Goal: Task Accomplishment & Management: Manage account settings

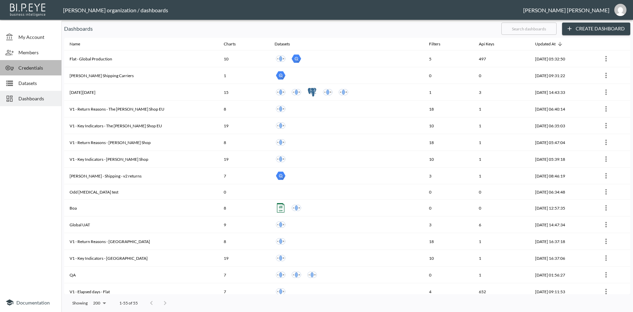
click at [26, 69] on span "Credentials" at bounding box center [37, 67] width 38 height 7
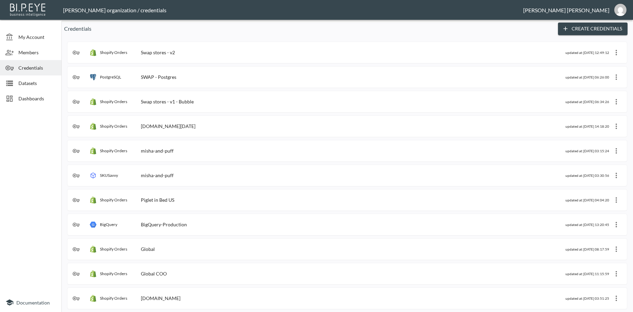
click at [188, 54] on div "Shopify Orders Swap stores - v2" at bounding box center [319, 52] width 493 height 7
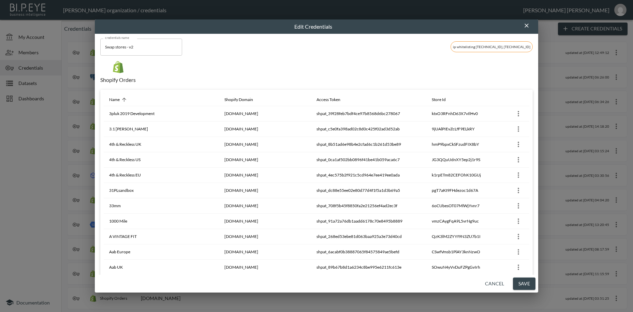
click at [529, 25] on icon "button" at bounding box center [526, 25] width 7 height 7
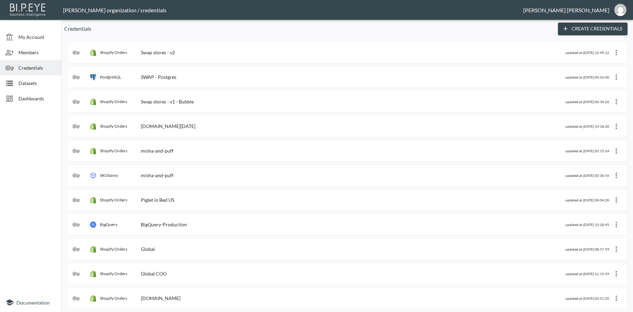
click at [182, 100] on div "Swap stores - v1 - Bubble" at bounding box center [167, 102] width 53 height 6
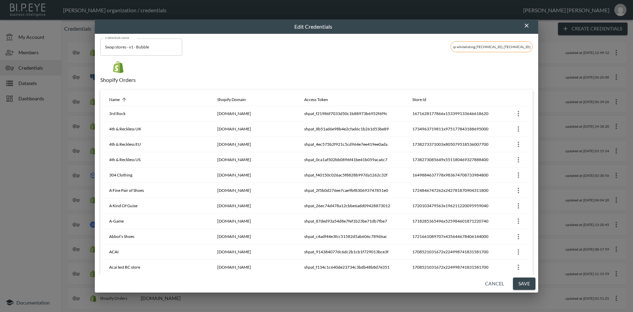
click at [493, 281] on button "Cancel" at bounding box center [494, 283] width 25 height 13
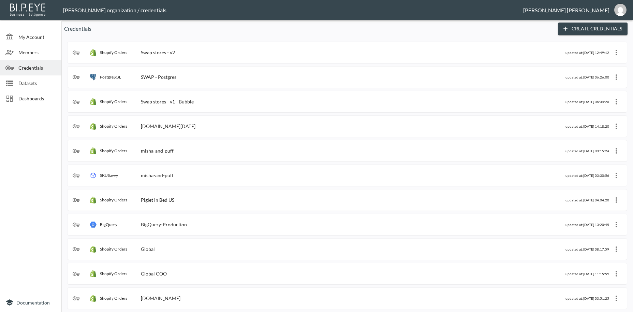
click at [159, 51] on div "Swap stores - v2" at bounding box center [158, 52] width 34 height 6
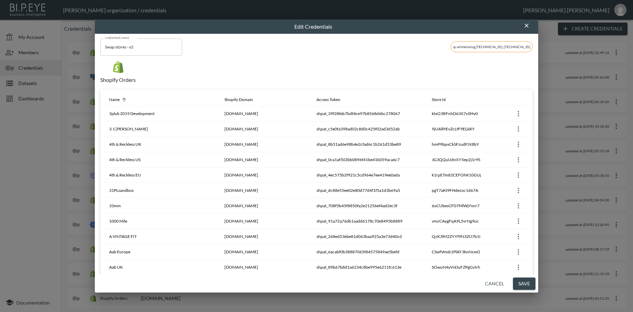
click at [489, 45] on span "ip whitelisting [TECHNICAL_ID], [TECHNICAL_ID]" at bounding box center [492, 47] width 82 height 4
drag, startPoint x: 474, startPoint y: 46, endPoint x: 519, endPoint y: 46, distance: 45.4
click at [519, 46] on span "ip whitelisting [TECHNICAL_ID], [TECHNICAL_ID]" at bounding box center [492, 47] width 82 height 4
click at [399, 73] on div "Shopify Orders" at bounding box center [316, 75] width 433 height 29
click at [123, 101] on icon at bounding box center [124, 100] width 6 height 6
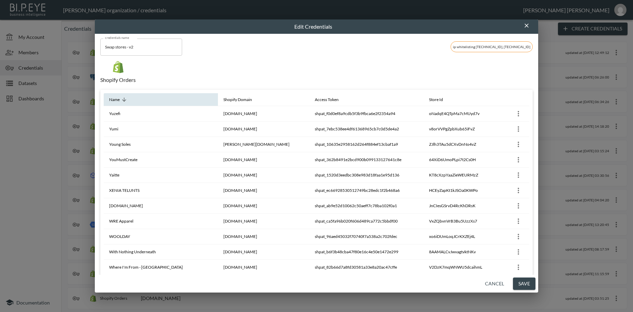
click at [123, 99] on icon at bounding box center [124, 100] width 6 height 6
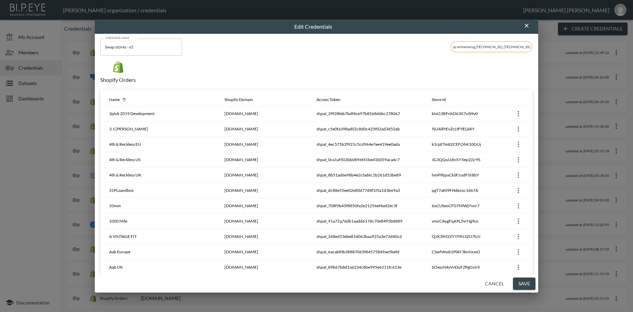
click at [468, 79] on div "Shopify Orders" at bounding box center [316, 75] width 433 height 29
click at [506, 82] on div "Shopify Orders" at bounding box center [316, 75] width 433 height 29
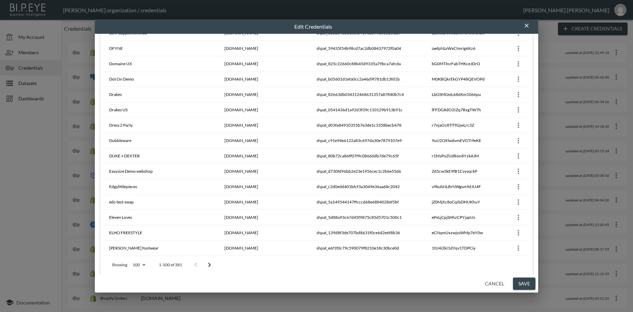
scroll to position [1409, 0]
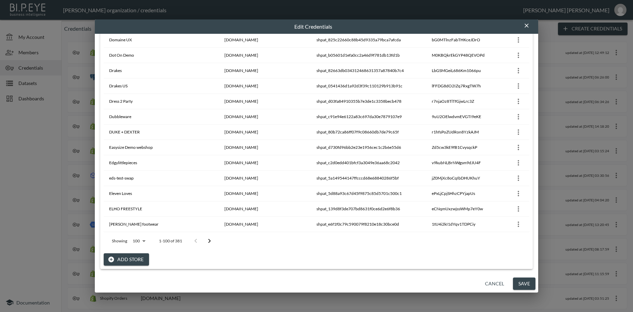
click at [134, 259] on button "Add Store" at bounding box center [126, 259] width 45 height 13
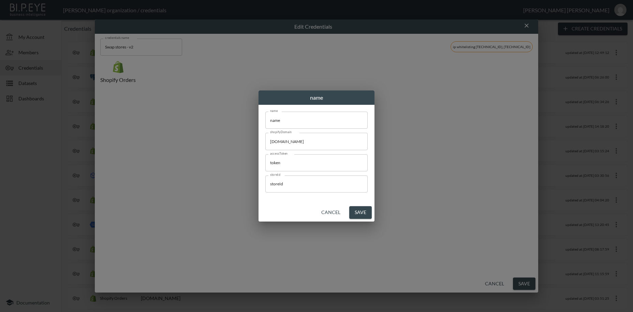
scroll to position [0, 0]
drag, startPoint x: 299, startPoint y: 121, endPoint x: 237, endPoint y: 117, distance: 62.2
click at [265, 117] on input "name" at bounding box center [316, 120] width 102 height 17
paste input "[PERSON_NAME]"
type input "[PERSON_NAME]"
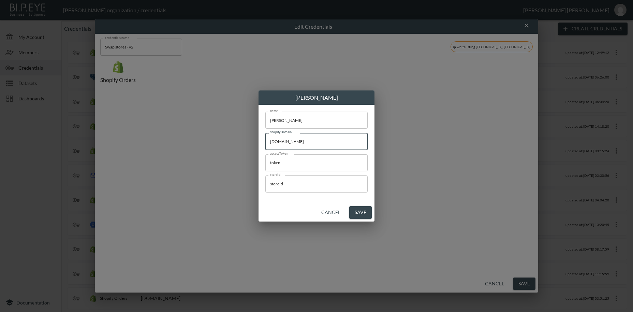
drag, startPoint x: 333, startPoint y: 143, endPoint x: 228, endPoint y: 139, distance: 104.8
click at [265, 139] on input "[DOMAIN_NAME]" at bounding box center [316, 141] width 102 height 17
paste input "[PERSON_NAME]"
type input "[PERSON_NAME][DOMAIN_NAME]"
drag, startPoint x: 301, startPoint y: 162, endPoint x: 264, endPoint y: 161, distance: 36.5
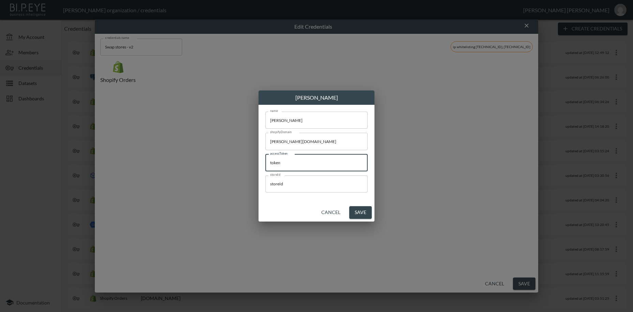
click at [265, 161] on input "token" at bounding box center [316, 162] width 102 height 17
paste input "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"
type input "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"
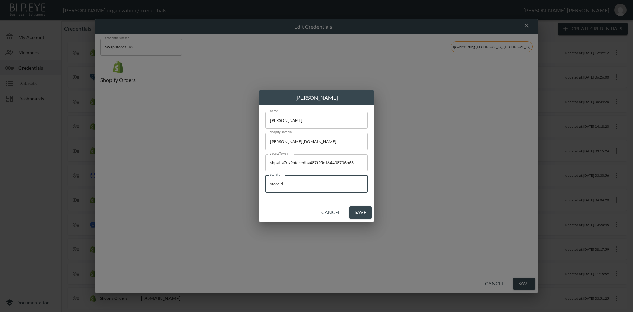
drag, startPoint x: 304, startPoint y: 185, endPoint x: 241, endPoint y: 185, distance: 62.4
click at [265, 185] on input "storeId" at bounding box center [316, 183] width 102 height 17
paste input "zEY7clldZiAccmqyI2HN"
type input "zEY7clldZiAccmqyI2HN"
click at [362, 211] on button "Save" at bounding box center [360, 212] width 23 height 13
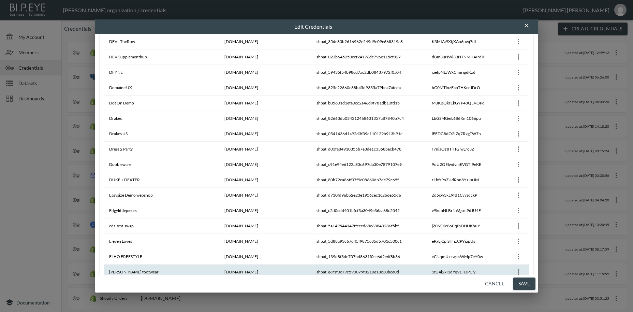
scroll to position [1400, 0]
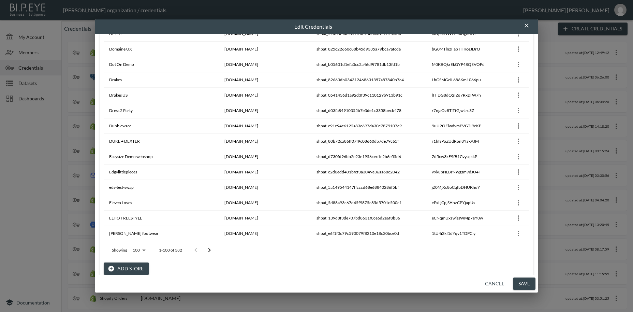
click at [143, 250] on body "BI.P.EYE, Interactive Analytics Dashboards - app [PERSON_NAME] organization / c…" at bounding box center [316, 156] width 633 height 312
click at [210, 250] on div at bounding box center [316, 156] width 633 height 312
click at [210, 250] on icon "Go to next page" at bounding box center [209, 250] width 2 height 4
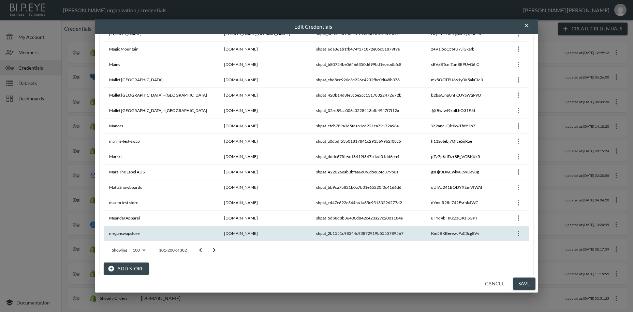
scroll to position [1409, 0]
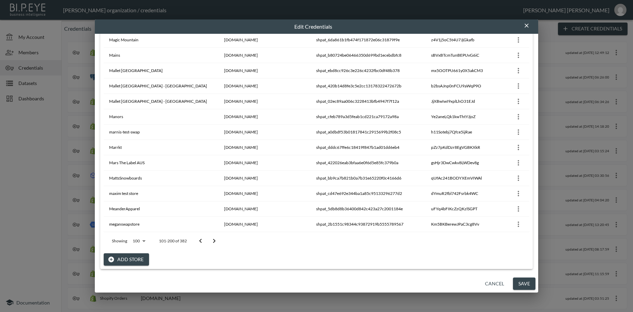
click at [135, 259] on button "Add Store" at bounding box center [126, 259] width 45 height 13
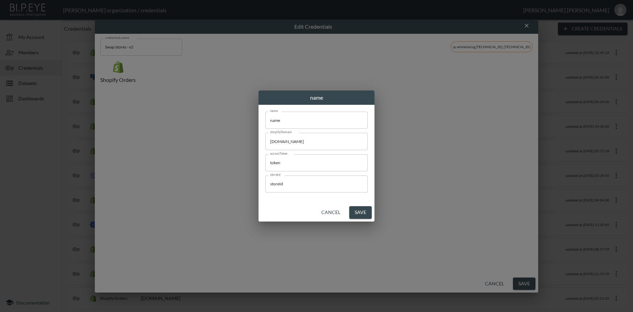
scroll to position [0, 0]
drag, startPoint x: 299, startPoint y: 120, endPoint x: 249, endPoint y: 120, distance: 50.5
click at [265, 120] on input "name" at bounding box center [316, 120] width 102 height 17
paste input "Kai Collectiv"
type input "Kai Collective"
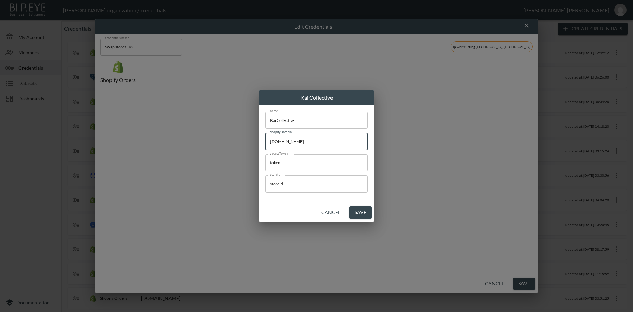
drag, startPoint x: 292, startPoint y: 142, endPoint x: 252, endPoint y: 142, distance: 40.3
click at [265, 142] on input "[DOMAIN_NAME]" at bounding box center [316, 141] width 102 height 17
paste input "kaicollective1"
type input "[DOMAIN_NAME]"
click at [265, 158] on input "token" at bounding box center [316, 162] width 102 height 17
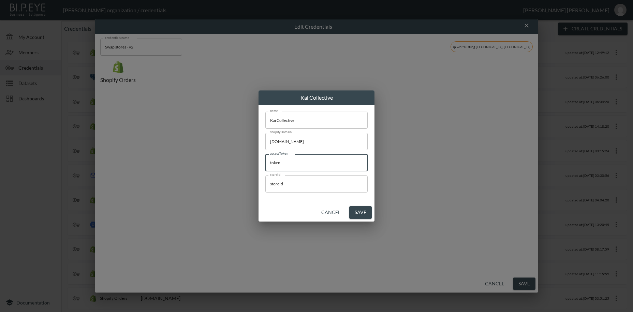
paste input "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"
type input "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"
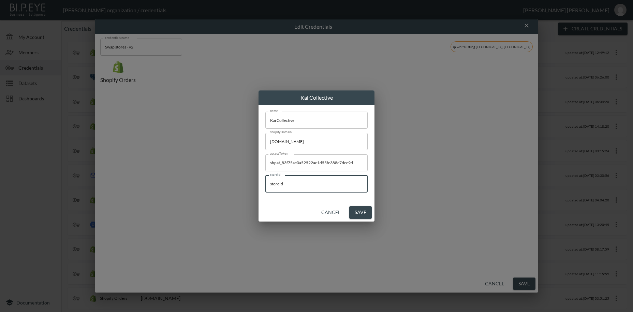
drag, startPoint x: 291, startPoint y: 180, endPoint x: 265, endPoint y: 177, distance: 25.4
click at [265, 177] on input "storeId" at bounding box center [316, 183] width 102 height 17
paste input "vVJwpAvkyvoEmHhvjNXK"
drag, startPoint x: 341, startPoint y: 182, endPoint x: 184, endPoint y: 174, distance: 156.8
click at [265, 175] on input "vVJwpAvkyvoEmHhvjNXK" at bounding box center [316, 183] width 102 height 17
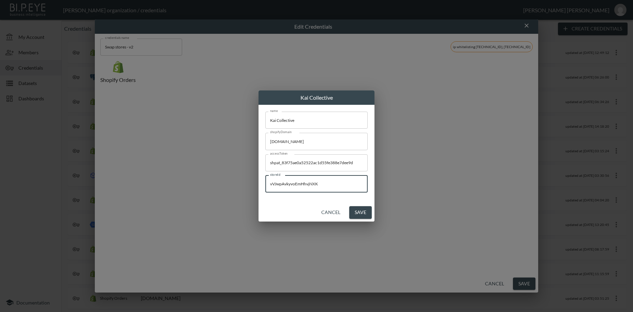
paste input "text"
type input "vVJwpAvkyvoEmHhvjNXK"
click at [361, 213] on button "Save" at bounding box center [360, 212] width 23 height 13
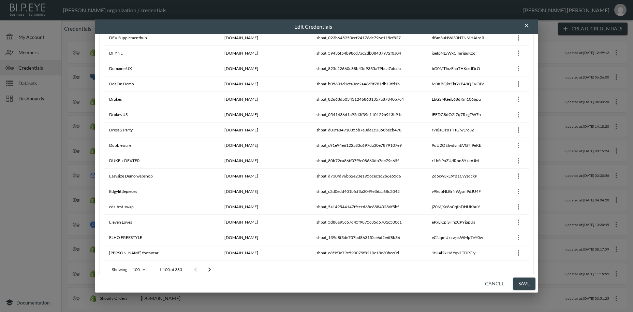
scroll to position [1409, 0]
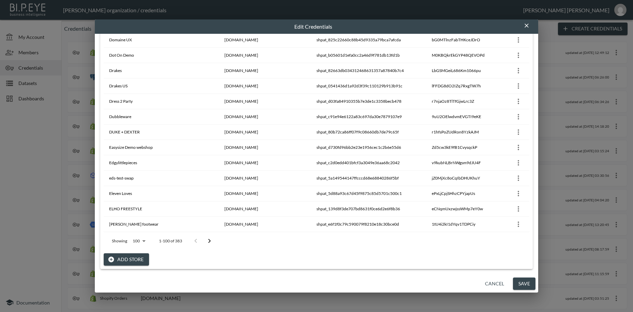
click at [213, 241] on icon "Go to next page" at bounding box center [209, 241] width 8 height 8
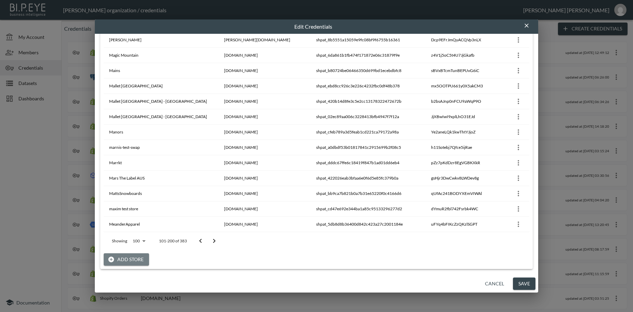
click at [131, 259] on button "Add Store" at bounding box center [126, 259] width 45 height 13
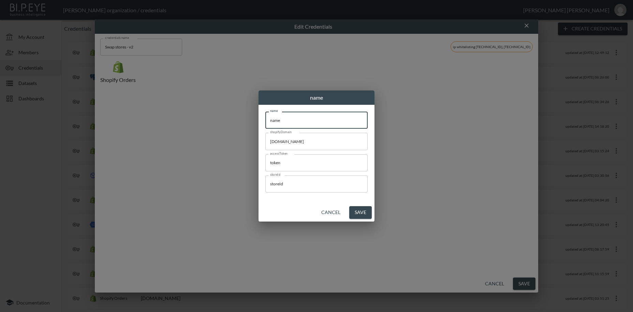
drag, startPoint x: 302, startPoint y: 116, endPoint x: 207, endPoint y: 109, distance: 94.4
click at [265, 112] on input "name" at bounding box center [316, 120] width 102 height 17
paste input "[PERSON_NAME]"
type input "[PERSON_NAME]"
drag, startPoint x: 295, startPoint y: 144, endPoint x: 247, endPoint y: 141, distance: 48.9
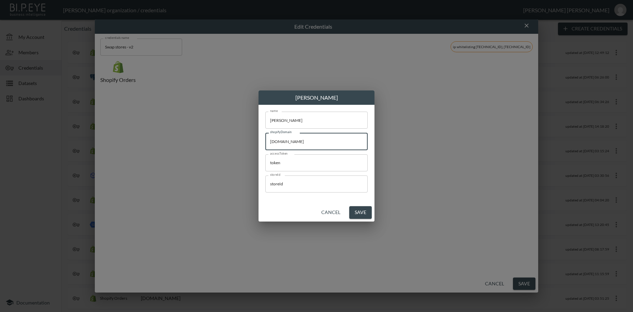
click at [265, 141] on input "[DOMAIN_NAME]" at bounding box center [316, 141] width 102 height 17
paste input "fabianinew"
type input "[DOMAIN_NAME]"
drag, startPoint x: 294, startPoint y: 163, endPoint x: 238, endPoint y: 156, distance: 55.7
click at [265, 156] on input "token" at bounding box center [316, 162] width 102 height 17
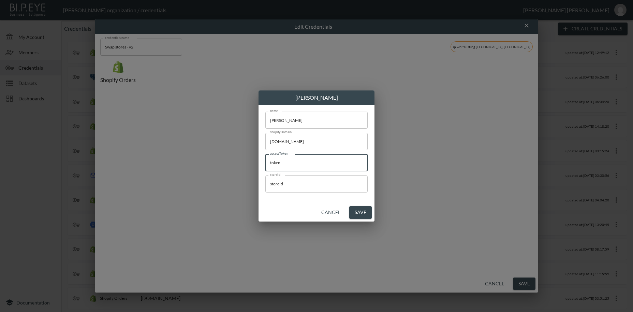
paste input "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"
type input "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"
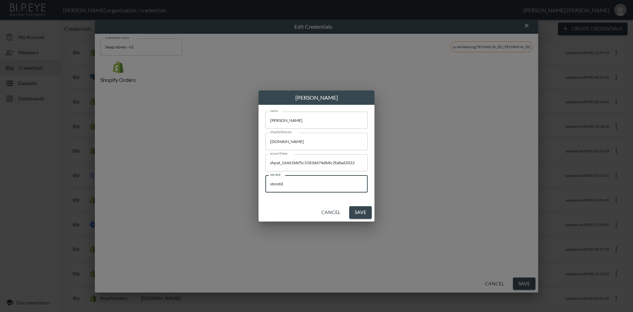
drag, startPoint x: 303, startPoint y: 185, endPoint x: 306, endPoint y: 259, distance: 74.1
click at [265, 184] on input "storeId" at bounding box center [316, 183] width 102 height 17
paste input "mo7eSyJjOWDu2ga96lVg"
type input "mo7eSyJjOWDu2ga96lVg"
click at [361, 211] on button "Save" at bounding box center [360, 212] width 23 height 13
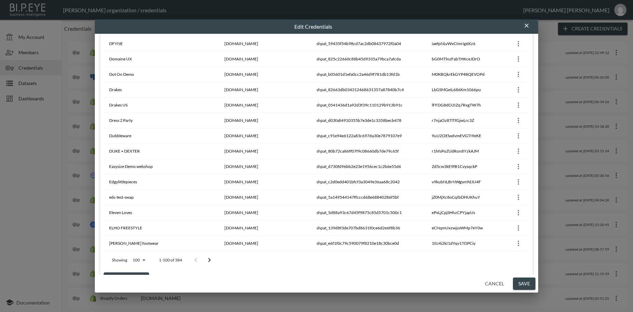
scroll to position [1409, 0]
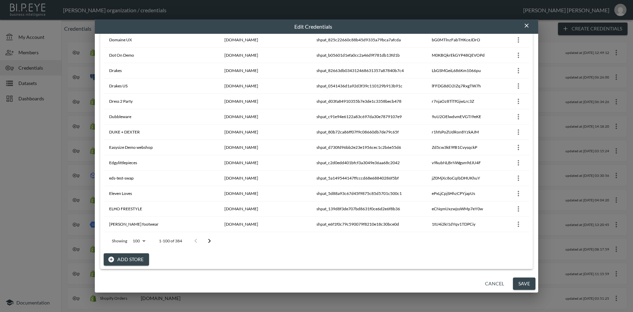
click at [141, 259] on button "Add Store" at bounding box center [126, 259] width 45 height 13
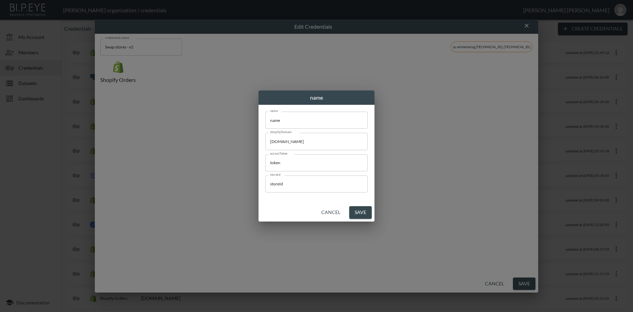
scroll to position [0, 0]
drag, startPoint x: 291, startPoint y: 123, endPoint x: 246, endPoint y: 120, distance: 45.1
click at [265, 120] on input "name" at bounding box center [316, 120] width 102 height 17
paste input "Neighbour"
type input "Neighbour"
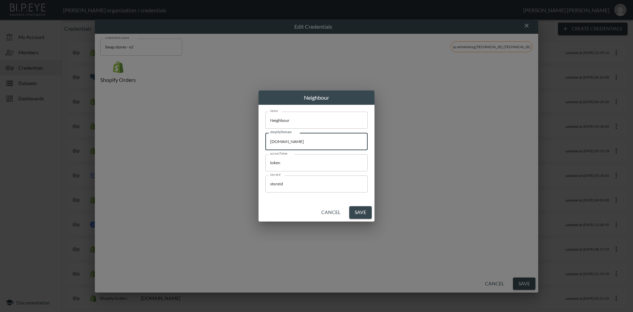
drag, startPoint x: 346, startPoint y: 141, endPoint x: 236, endPoint y: 161, distance: 111.4
click at [265, 145] on input "[DOMAIN_NAME]" at bounding box center [316, 141] width 102 height 17
paste input "neighbour"
type input "[DOMAIN_NAME]"
click at [275, 164] on input "token" at bounding box center [316, 162] width 102 height 17
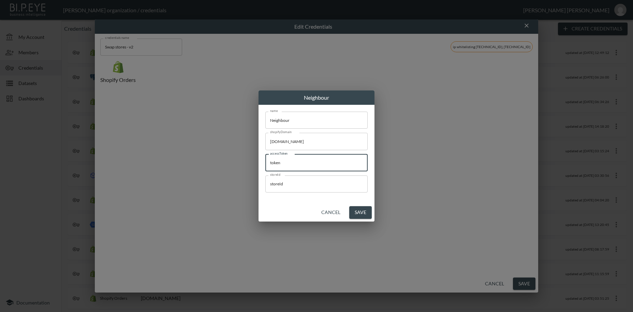
click at [275, 164] on input "token" at bounding box center [316, 162] width 102 height 17
paste input "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"
type input "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"
click at [274, 186] on input "storeId" at bounding box center [316, 183] width 102 height 17
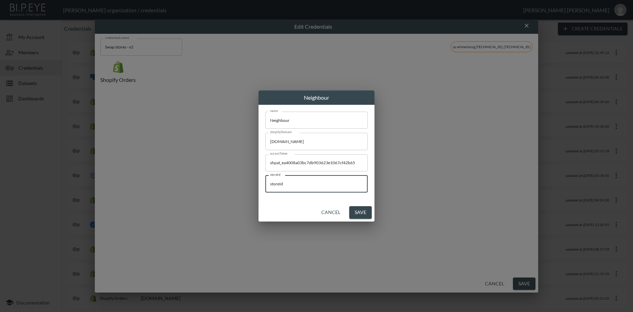
click at [274, 186] on input "storeId" at bounding box center [316, 183] width 102 height 17
paste input "83FJXdKq8oufN0QGtZNS"
type input "83FJXdKq8oufN0QGtZNS"
click at [365, 213] on button "Save" at bounding box center [360, 212] width 23 height 13
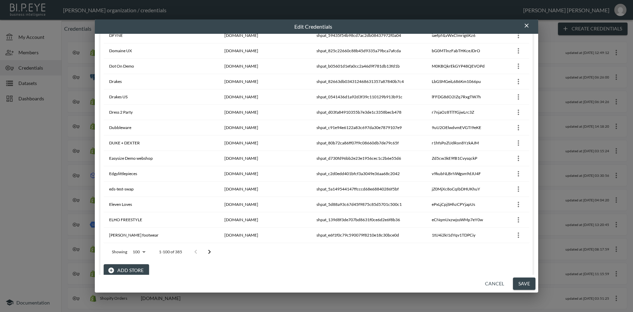
scroll to position [1409, 0]
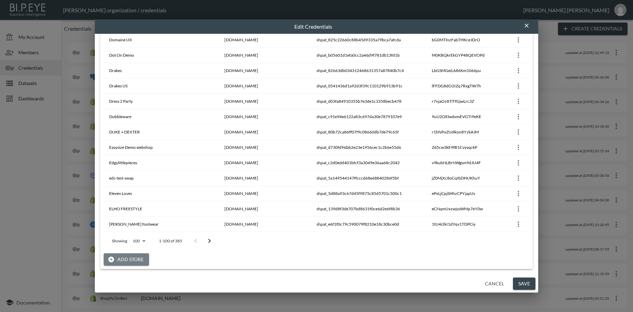
click at [135, 260] on button "Add Store" at bounding box center [126, 259] width 45 height 13
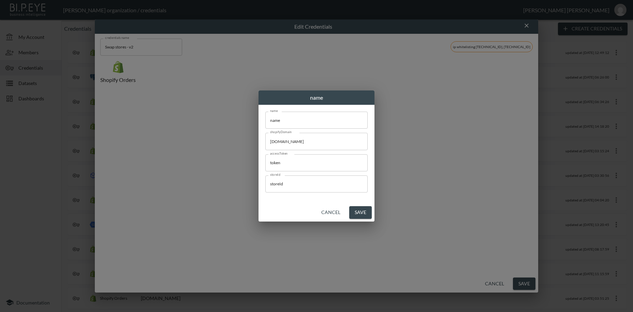
click at [277, 121] on input "name" at bounding box center [316, 120] width 102 height 17
click at [333, 212] on button "Cancel" at bounding box center [331, 212] width 25 height 13
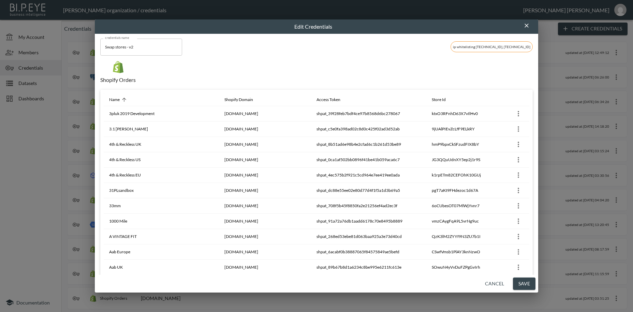
click at [526, 282] on button "Save" at bounding box center [524, 283] width 23 height 13
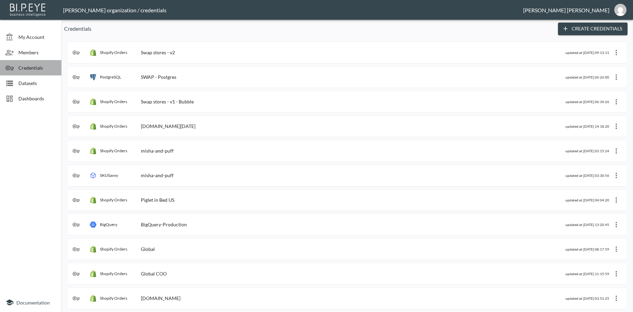
click at [35, 68] on span "Credentials" at bounding box center [37, 67] width 38 height 7
click at [175, 101] on div "Swap stores - v1 - Bubble" at bounding box center [167, 102] width 53 height 6
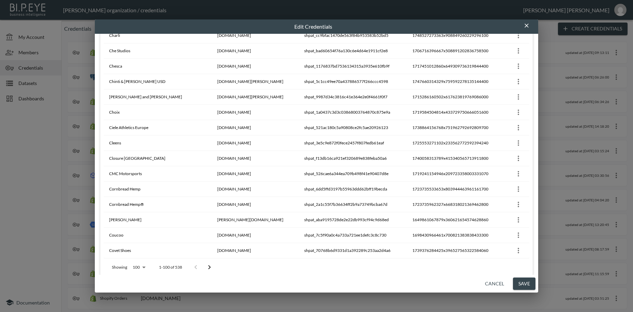
scroll to position [1409, 0]
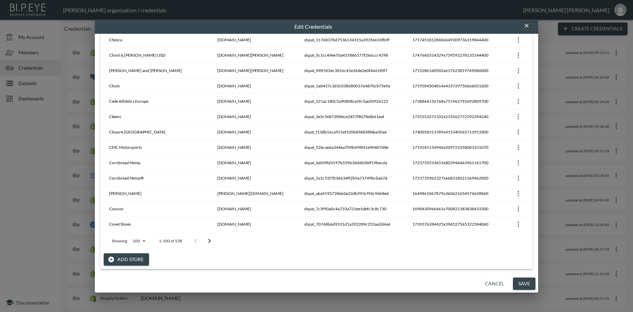
click at [131, 257] on button "Add Store" at bounding box center [126, 259] width 45 height 13
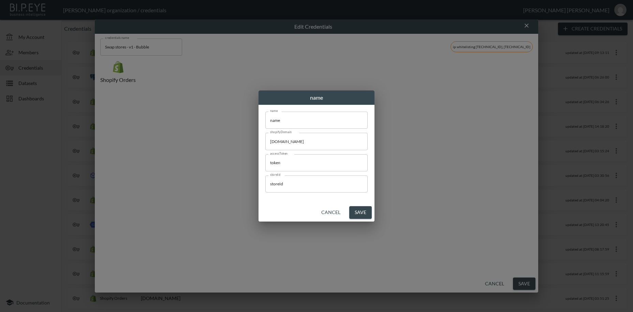
scroll to position [0, 0]
drag, startPoint x: 291, startPoint y: 117, endPoint x: 247, endPoint y: 118, distance: 44.4
click at [265, 118] on input "name" at bounding box center [316, 120] width 102 height 17
paste input "LOVE | LABELS"
type input "LOVE | LABELS"
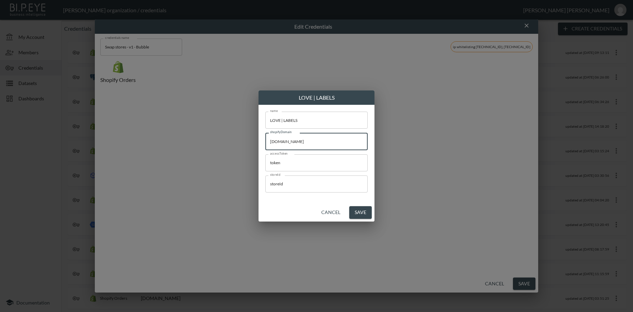
drag, startPoint x: 298, startPoint y: 141, endPoint x: 284, endPoint y: 189, distance: 50.4
click at [265, 142] on input "[DOMAIN_NAME]" at bounding box center [316, 141] width 102 height 17
paste input "142574"
type input "[DOMAIN_NAME]"
drag, startPoint x: 267, startPoint y: 163, endPoint x: 247, endPoint y: 163, distance: 19.8
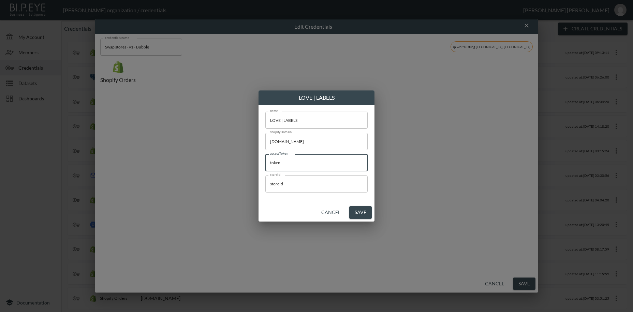
click at [265, 162] on input "token" at bounding box center [316, 162] width 102 height 17
paste input "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"
type input "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"
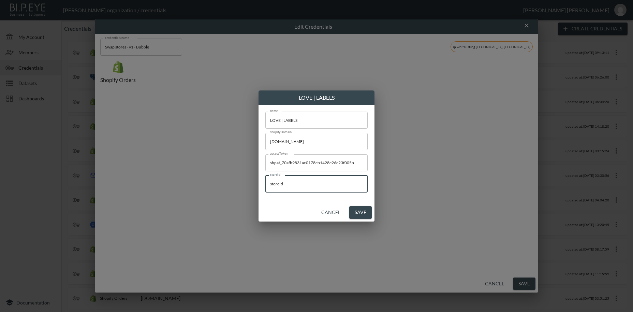
drag, startPoint x: 289, startPoint y: 181, endPoint x: 331, endPoint y: 248, distance: 79.2
click at [265, 183] on input "storeId" at bounding box center [316, 183] width 102 height 17
paste input "1757608016613x634174117614977000"
type input "1757608016613x634174117614977000"
click at [362, 214] on button "Save" at bounding box center [360, 212] width 23 height 13
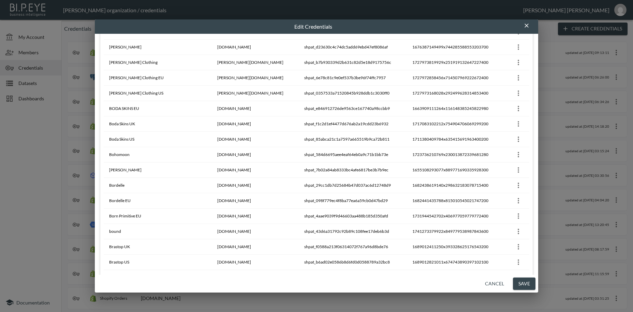
scroll to position [1409, 0]
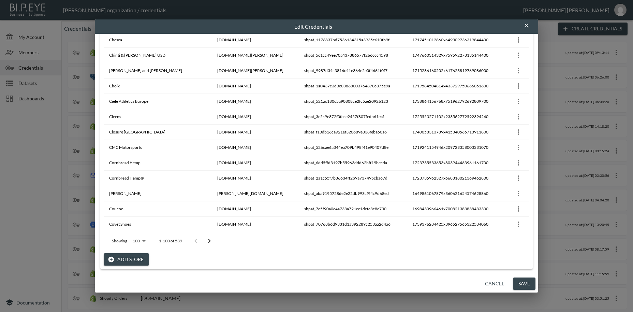
click at [138, 260] on button "Add Store" at bounding box center [126, 259] width 45 height 13
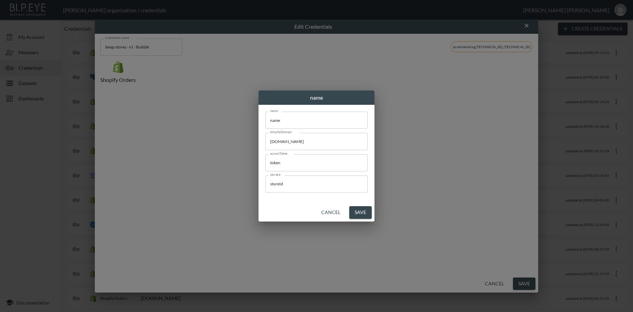
scroll to position [0, 0]
drag, startPoint x: 260, startPoint y: 116, endPoint x: 251, endPoint y: 115, distance: 8.9
click at [265, 115] on input "name" at bounding box center [316, 120] width 102 height 17
paste input "One [PERSON_NAME]"
type input "One [PERSON_NAME]"
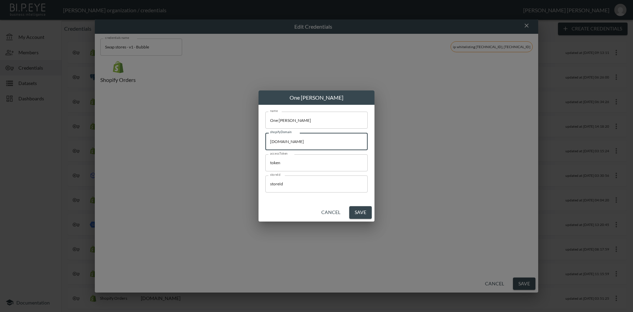
drag, startPoint x: 330, startPoint y: 142, endPoint x: 243, endPoint y: 140, distance: 86.3
click at [265, 140] on input "[DOMAIN_NAME]" at bounding box center [316, 141] width 102 height 17
paste input "927103-16"
type input "[DOMAIN_NAME]"
drag, startPoint x: 290, startPoint y: 164, endPoint x: 262, endPoint y: 171, distance: 28.0
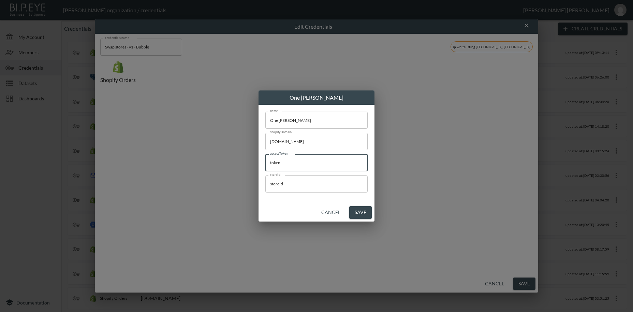
click at [265, 162] on input "token" at bounding box center [316, 162] width 102 height 17
paste input "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"
type input "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"
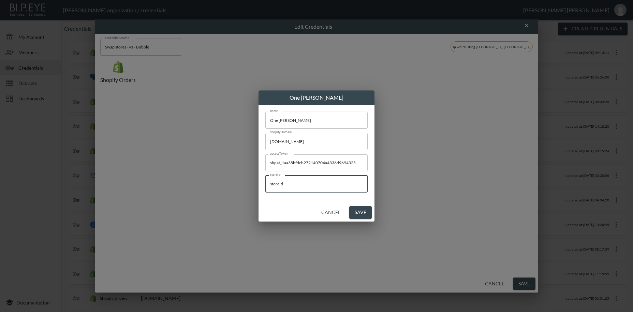
drag, startPoint x: 291, startPoint y: 182, endPoint x: 240, endPoint y: 191, distance: 51.5
click at [265, 188] on input "storeId" at bounding box center [316, 183] width 102 height 17
paste input "1757334720126x882860237590888400"
type input "1757334720126x882860237590888400"
click at [363, 214] on button "Save" at bounding box center [360, 212] width 23 height 13
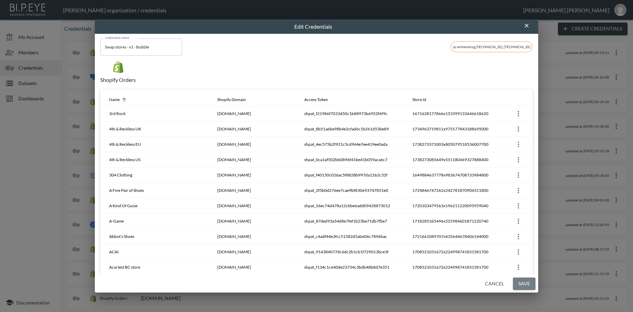
click at [525, 284] on button "Save" at bounding box center [524, 283] width 23 height 13
